Goal: Task Accomplishment & Management: Manage account settings

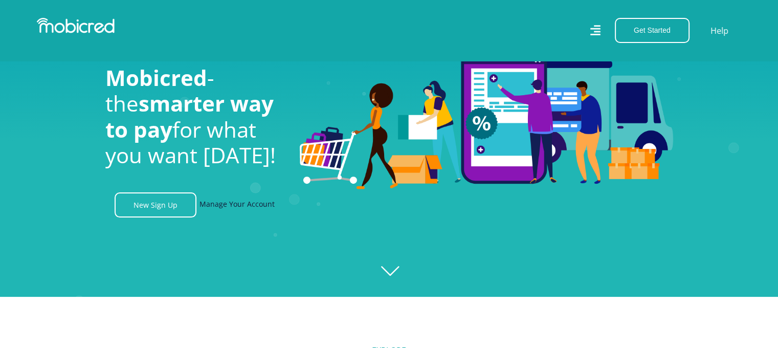
scroll to position [0, 1896]
click at [241, 201] on link "Manage Your Account" at bounding box center [237, 204] width 75 height 25
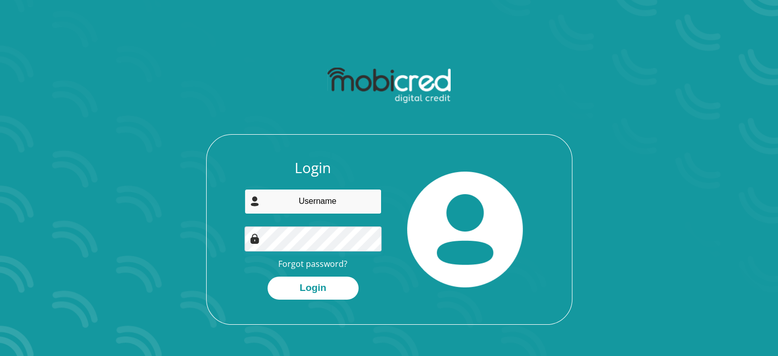
click at [339, 201] on input "email" at bounding box center [313, 201] width 137 height 25
type input "[EMAIL_ADDRESS][DOMAIN_NAME]"
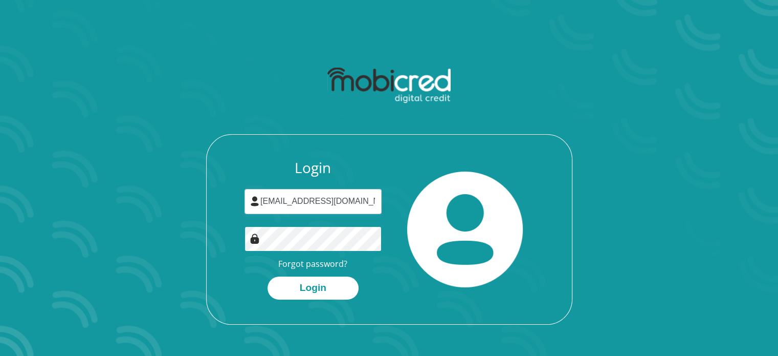
click at [268, 276] on button "Login" at bounding box center [313, 287] width 91 height 23
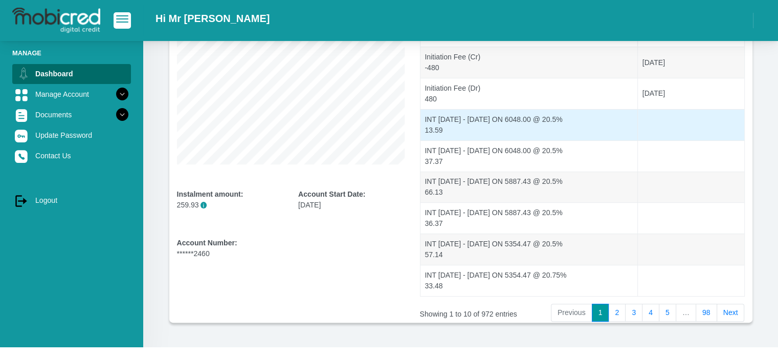
scroll to position [219, 0]
